Goal: Task Accomplishment & Management: Complete application form

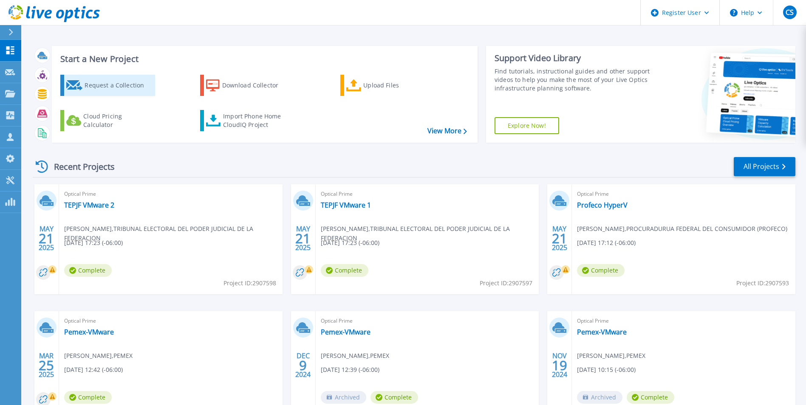
click at [121, 87] on div "Request a Collection" at bounding box center [119, 85] width 68 height 17
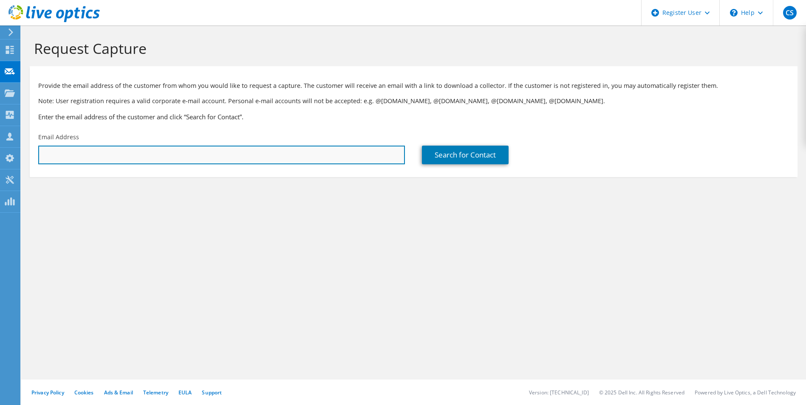
click at [131, 158] on input "text" at bounding box center [221, 155] width 366 height 19
paste input "manuel.arevalo@fresenius.com"
type input "manuel.arevalo@fresenius.com"
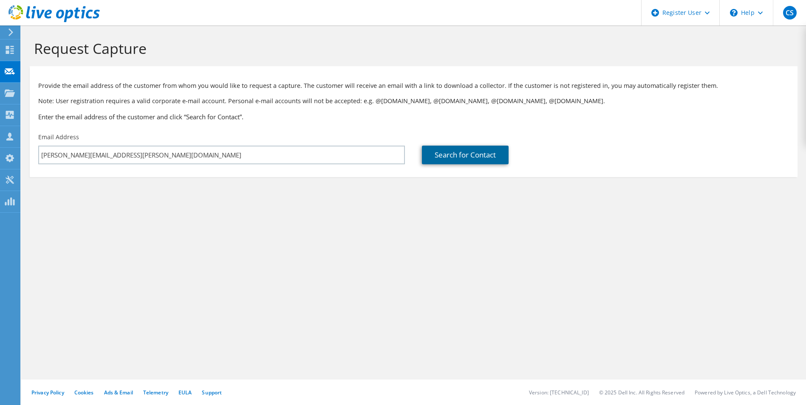
click at [448, 157] on link "Search for Contact" at bounding box center [465, 155] width 87 height 19
type input "FRESENIUS LATIN AMERICA"
type input "Manuel"
type input "ArÃ©valo"
type input "Mexico"
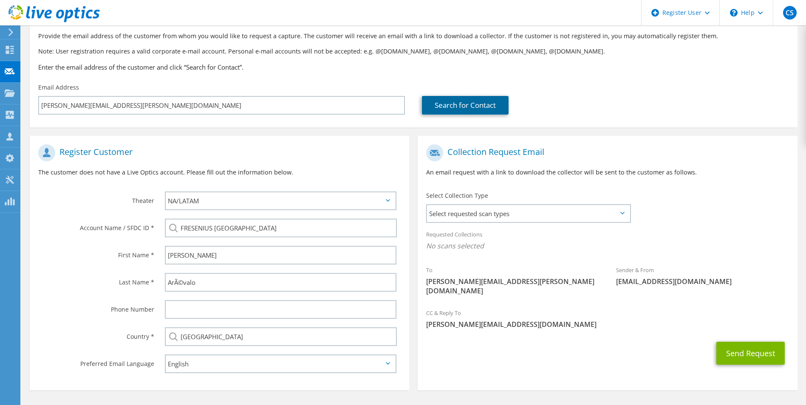
scroll to position [77, 0]
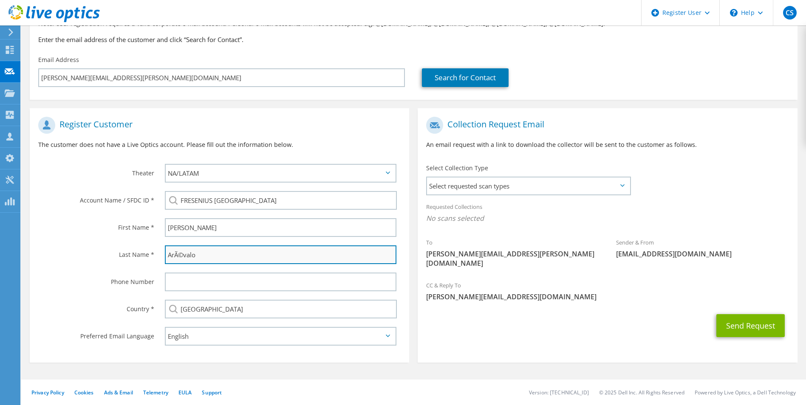
click at [183, 254] on input "ArÃ©valo" at bounding box center [281, 254] width 232 height 19
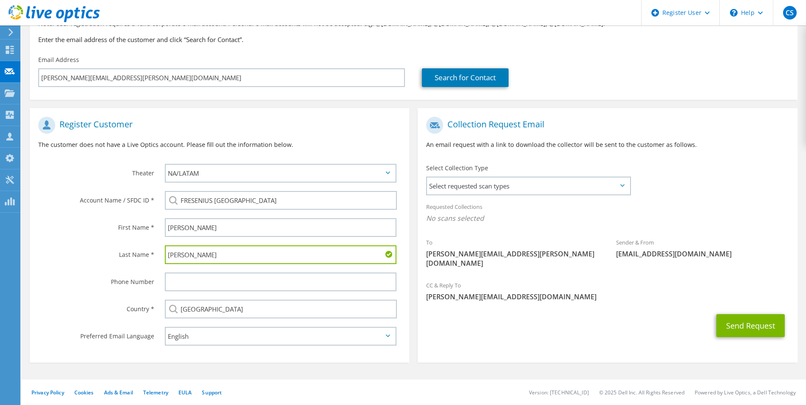
type input "Arevalo"
click at [389, 337] on icon at bounding box center [388, 336] width 4 height 3
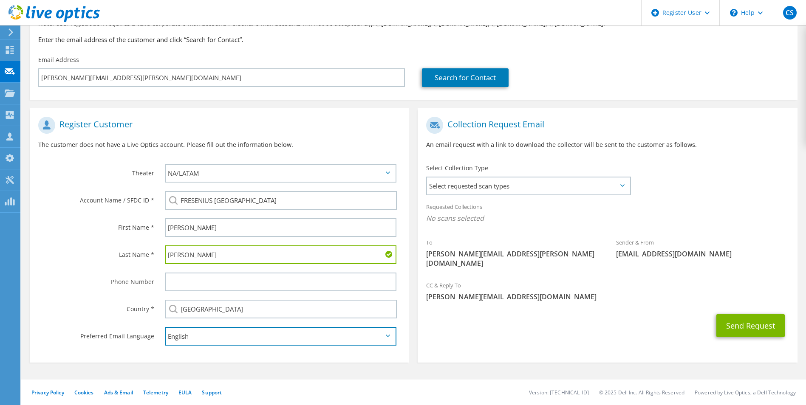
click at [383, 336] on select "English Deutsch Español Français Italiano Polski Português Русский 한국어 中文 日本語" at bounding box center [281, 336] width 232 height 19
select select "es-ES"
click at [165, 327] on select "English Deutsch Español Français Italiano Polski Português Русский 한국어 中文 日本語" at bounding box center [281, 336] width 232 height 19
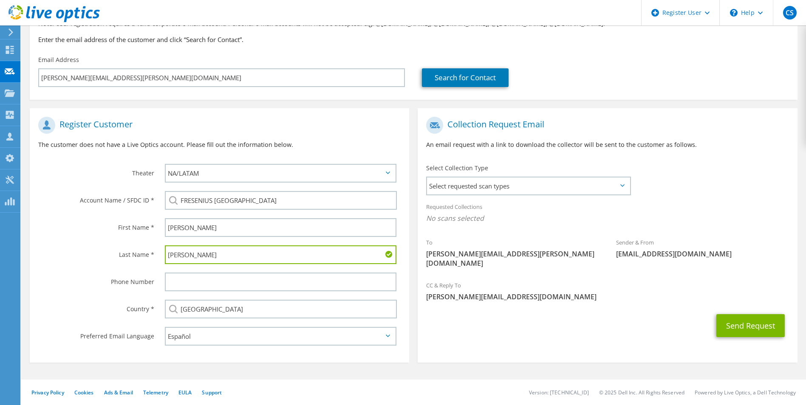
click at [408, 267] on div "Arevalo" at bounding box center [282, 254] width 253 height 27
click at [622, 187] on span "Select requested scan types" at bounding box center [528, 186] width 202 height 17
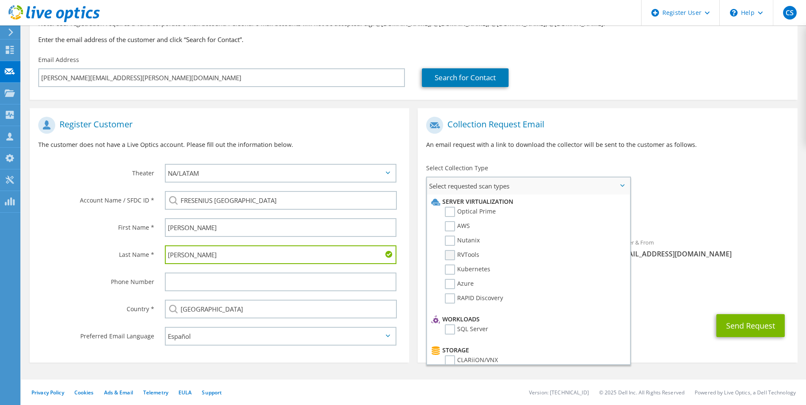
click at [451, 257] on label "RVTools" at bounding box center [462, 255] width 34 height 10
click at [0, 0] on input "RVTools" at bounding box center [0, 0] width 0 height 0
click at [450, 284] on label "Azure" at bounding box center [459, 284] width 29 height 10
click at [0, 0] on input "Azure" at bounding box center [0, 0] width 0 height 0
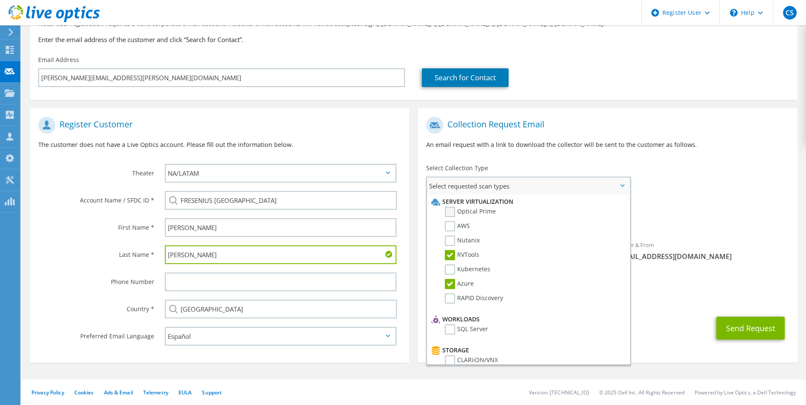
click at [448, 212] on label "Optical Prime" at bounding box center [470, 212] width 51 height 10
click at [0, 0] on input "Optical Prime" at bounding box center [0, 0] width 0 height 0
click at [448, 227] on label "AWS" at bounding box center [457, 226] width 25 height 10
click at [0, 0] on input "AWS" at bounding box center [0, 0] width 0 height 0
drag, startPoint x: 447, startPoint y: 243, endPoint x: 450, endPoint y: 247, distance: 5.2
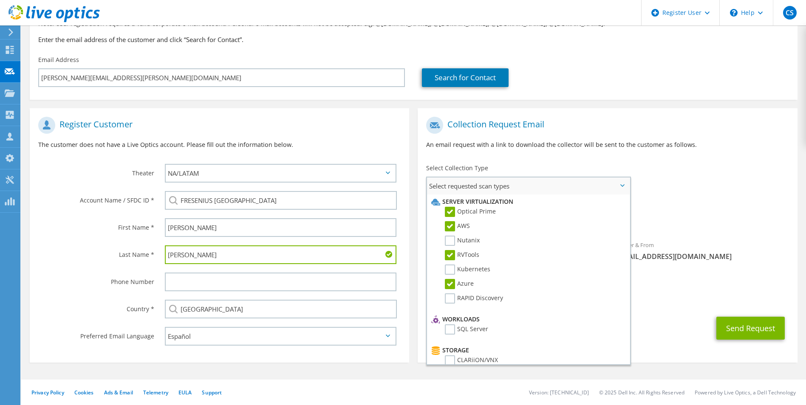
click at [447, 243] on label "Nutanix" at bounding box center [462, 241] width 35 height 10
click at [0, 0] on input "Nutanix" at bounding box center [0, 0] width 0 height 0
click at [448, 271] on label "Kubernetes" at bounding box center [467, 270] width 45 height 10
click at [0, 0] on input "Kubernetes" at bounding box center [0, 0] width 0 height 0
click at [450, 299] on label "RAPID Discovery" at bounding box center [474, 298] width 58 height 10
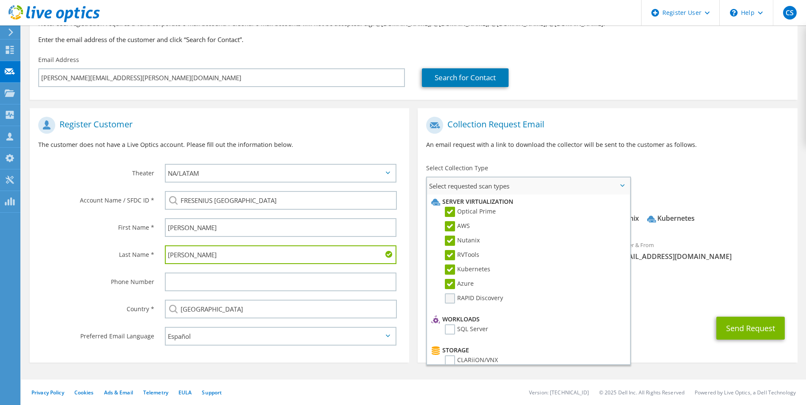
click at [0, 0] on input "RAPID Discovery" at bounding box center [0, 0] width 0 height 0
click at [452, 331] on label "SQL Server" at bounding box center [466, 329] width 43 height 10
click at [0, 0] on input "SQL Server" at bounding box center [0, 0] width 0 height 0
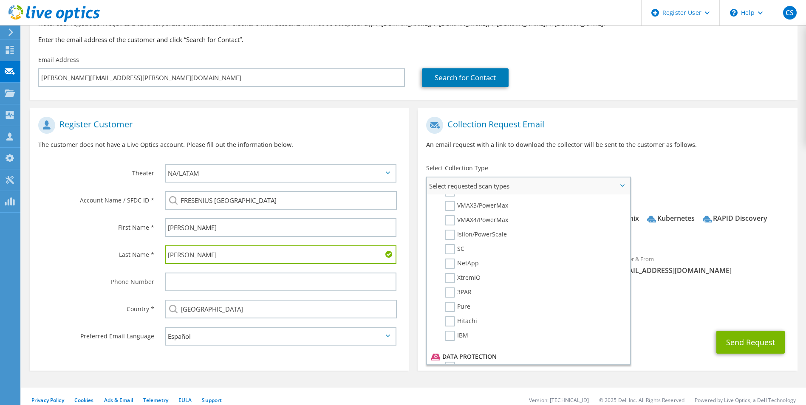
scroll to position [375, 0]
click at [729, 249] on div "Requested Collections No scans selected RVTools Azure Optical Prime AWS Nutanix…" at bounding box center [606, 224] width 379 height 52
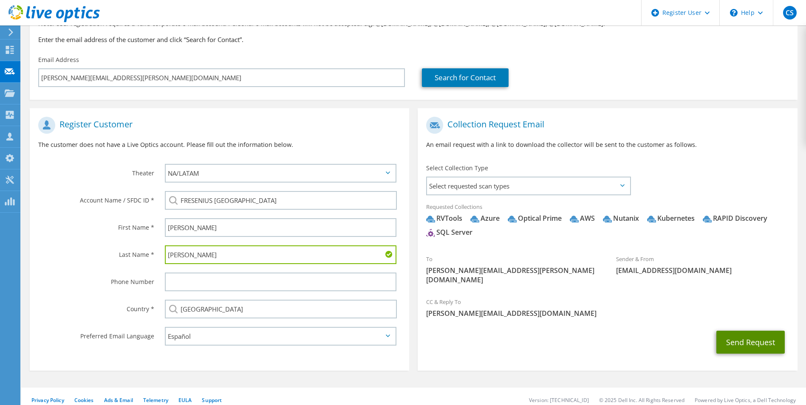
click at [756, 331] on button "Send Request" at bounding box center [750, 342] width 68 height 23
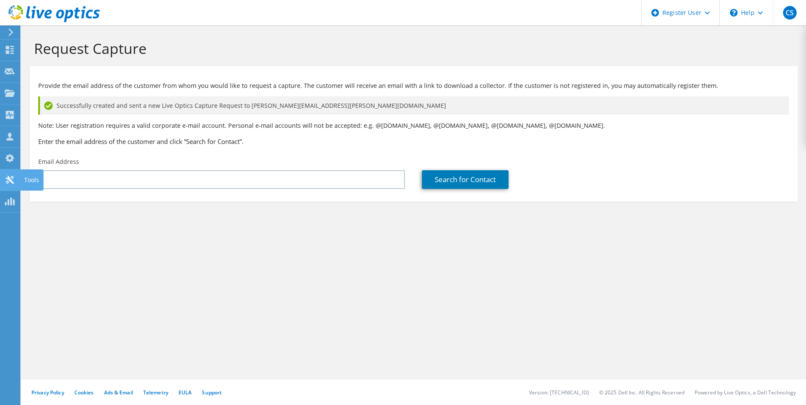
click at [12, 179] on icon at bounding box center [10, 180] width 10 height 8
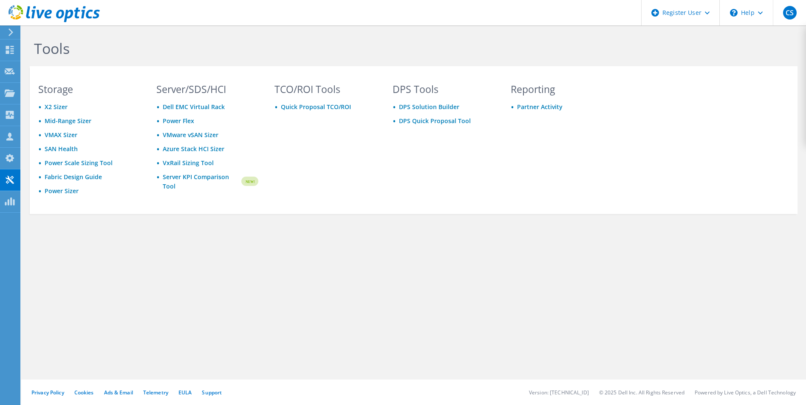
click at [9, 32] on icon at bounding box center [11, 32] width 6 height 8
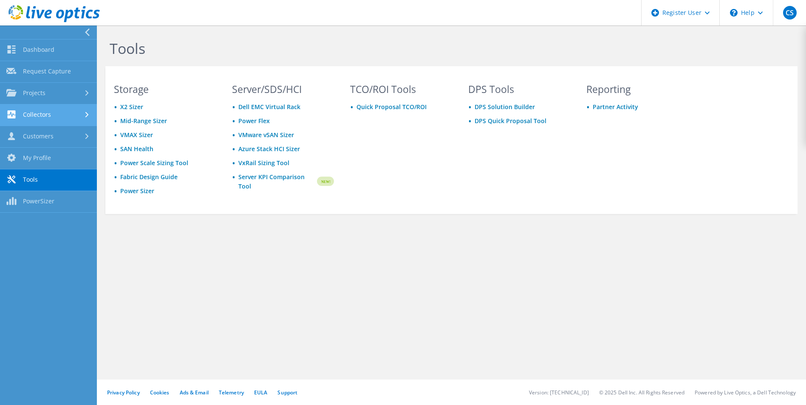
click at [72, 110] on link "Collectors" at bounding box center [48, 115] width 97 height 22
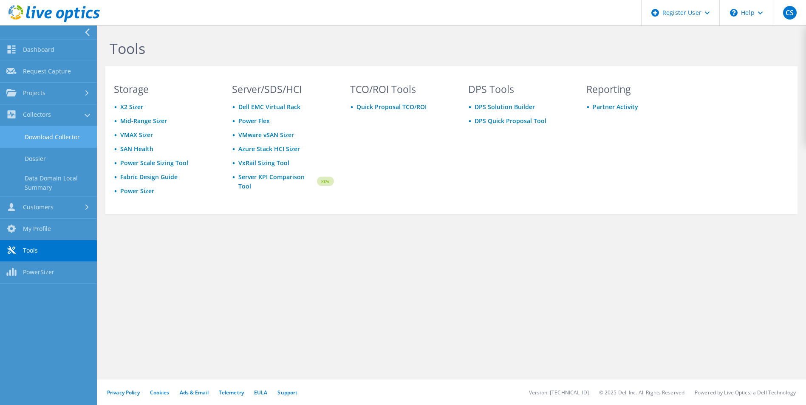
click at [54, 138] on link "Download Collector" at bounding box center [48, 137] width 97 height 22
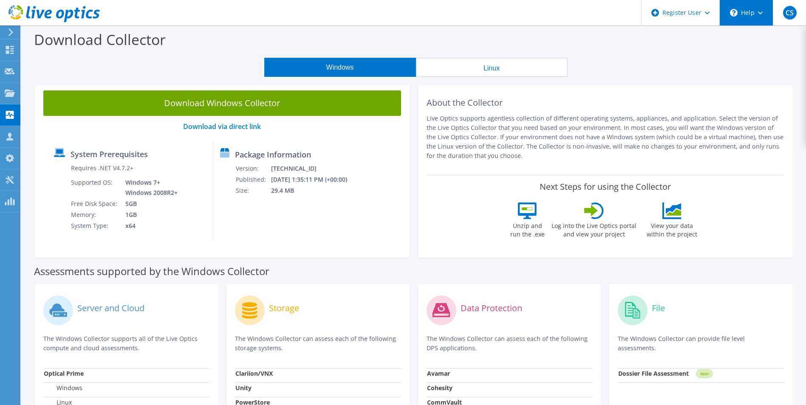
click at [763, 20] on div "\n Help" at bounding box center [746, 12] width 54 height 25
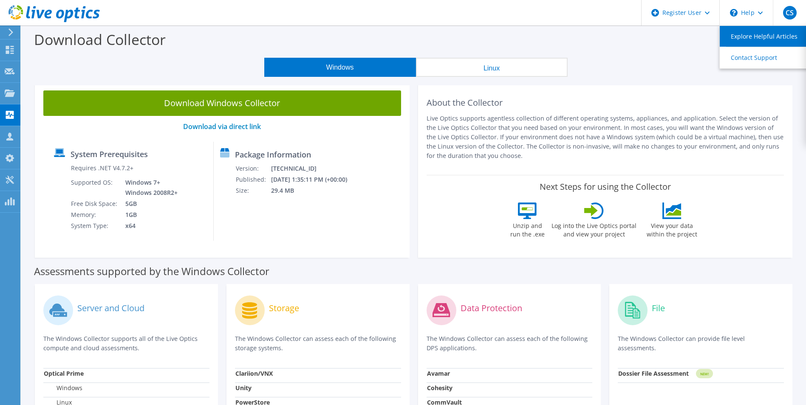
click at [783, 38] on link "Explore Helpful Articles" at bounding box center [766, 36] width 95 height 21
click at [9, 32] on icon at bounding box center [11, 32] width 6 height 8
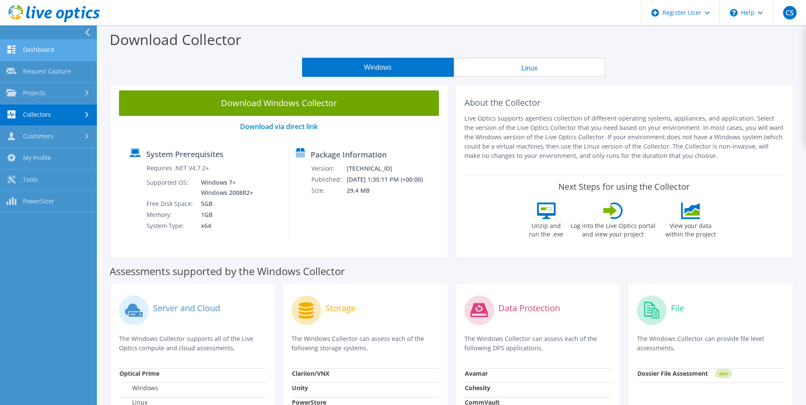
click at [51, 51] on link "Dashboard" at bounding box center [48, 50] width 97 height 22
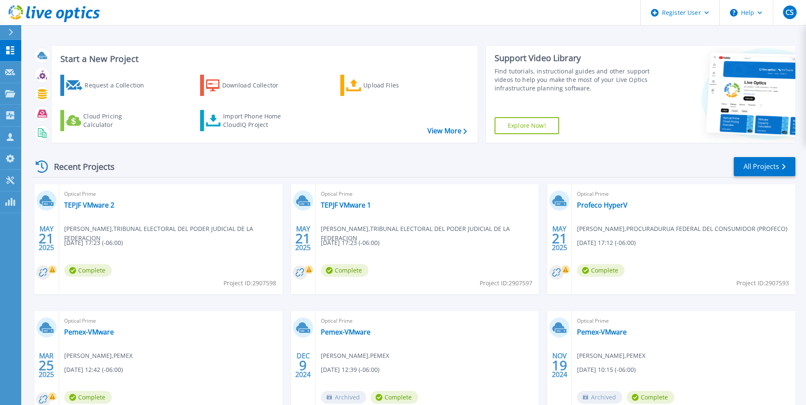
click at [530, 124] on link "Explore Now!" at bounding box center [526, 125] width 65 height 17
